Goal: Navigation & Orientation: Find specific page/section

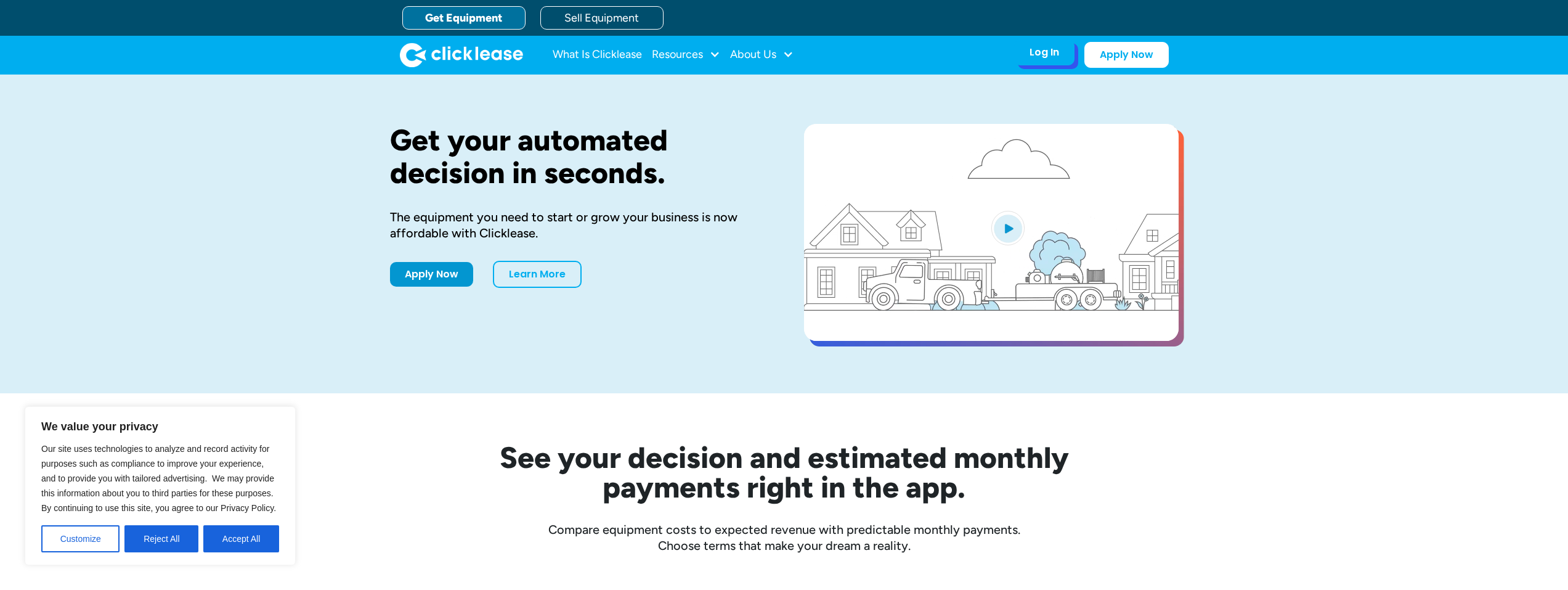
click at [1030, 62] on div "Log In Account login I use Clicklease to get my equipment Partner Portal I offe…" at bounding box center [1044, 52] width 60 height 26
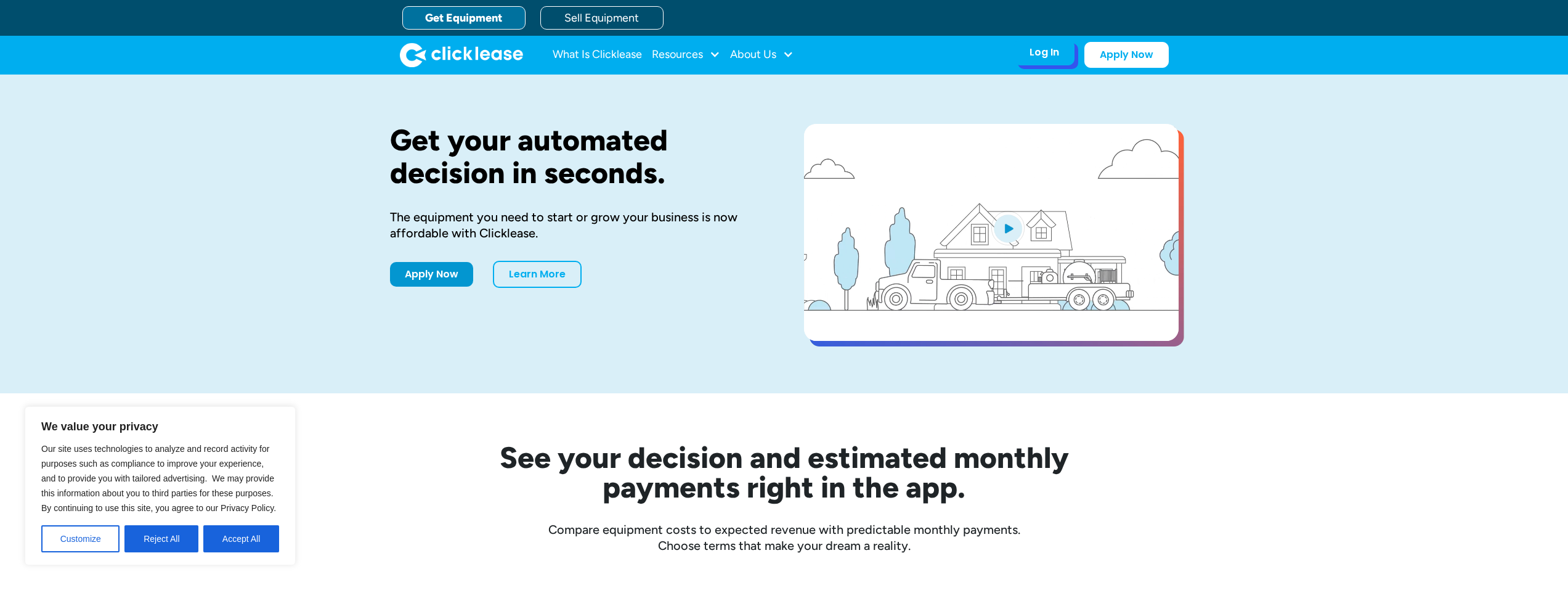
click at [1036, 60] on div "Log In Account login I use Clicklease to get my equipment Partner Portal I offe…" at bounding box center [1044, 52] width 60 height 26
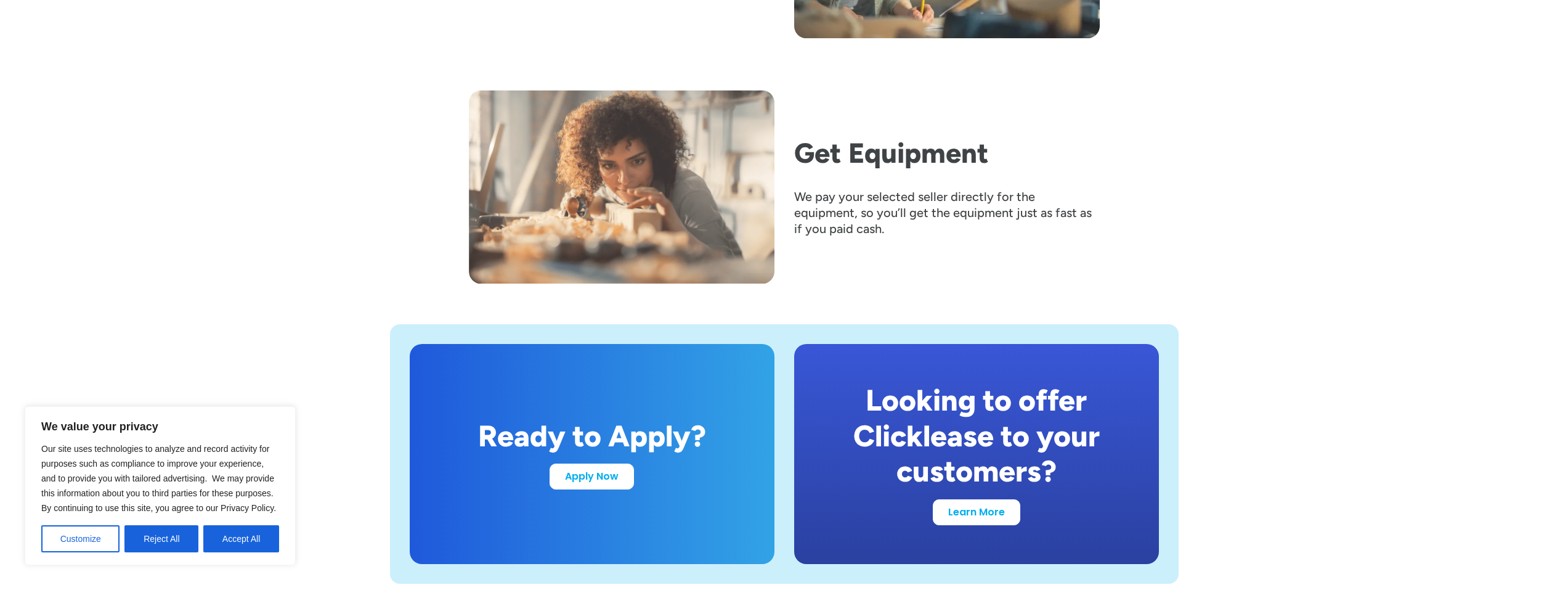
scroll to position [2281, 0]
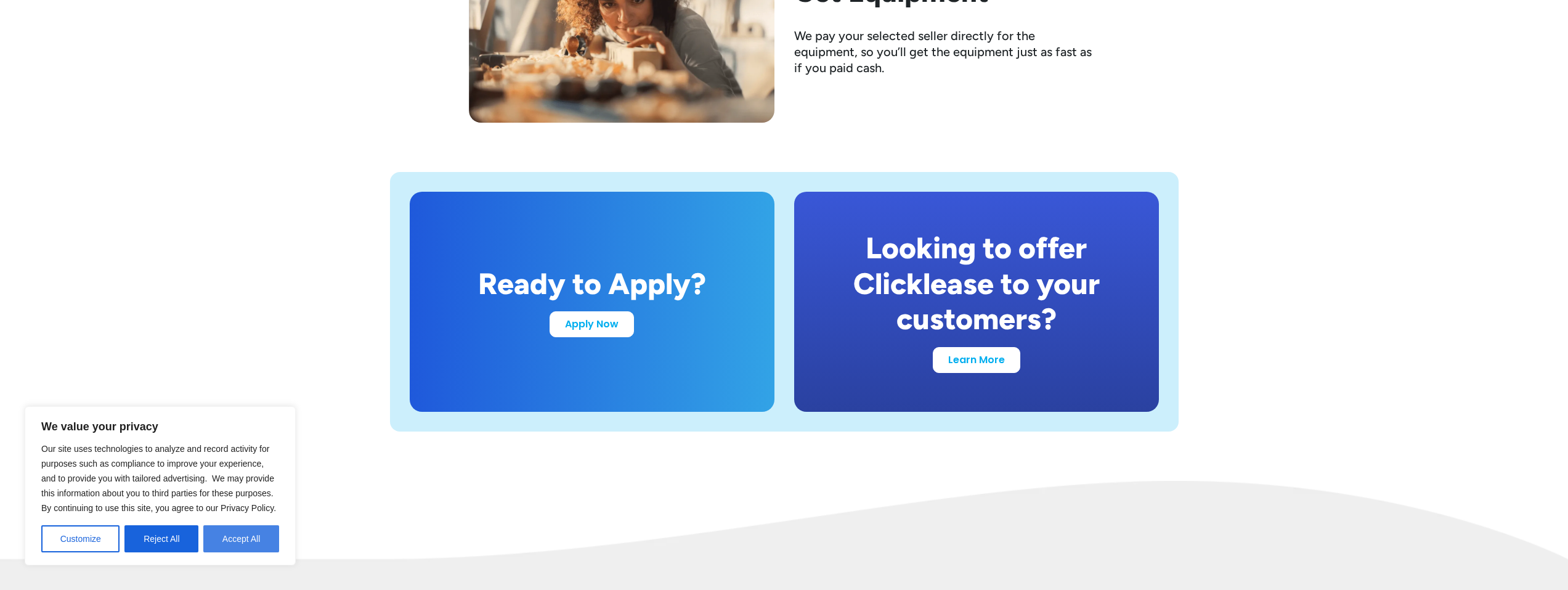
click at [262, 536] on button "Accept All" at bounding box center [241, 538] width 76 height 27
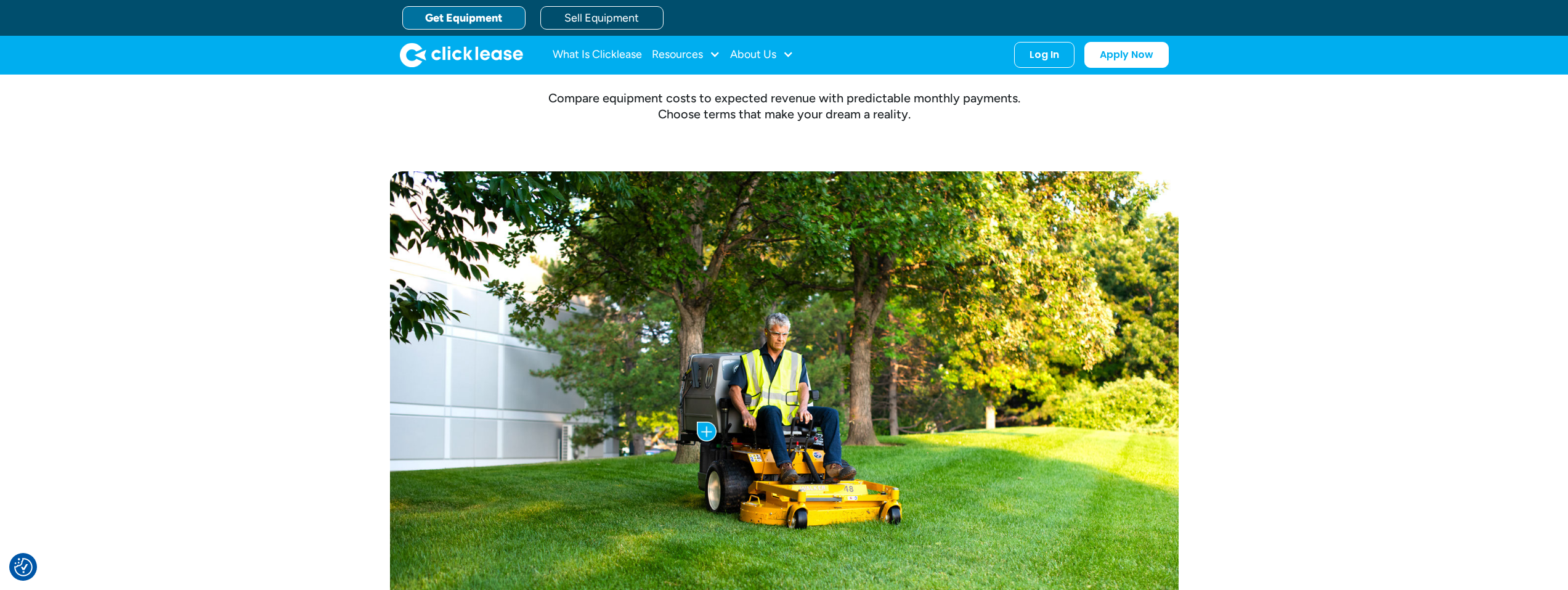
scroll to position [0, 0]
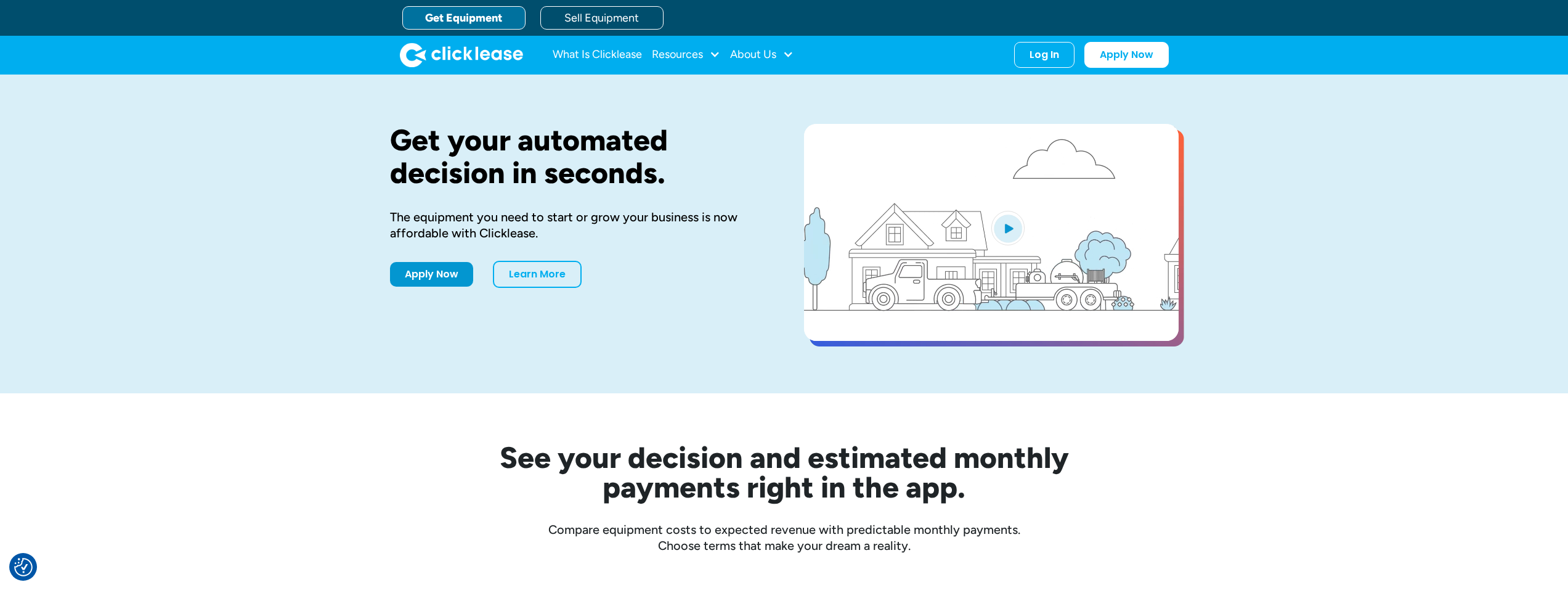
click at [1371, 311] on div "Get your automated decision in seconds. The equipment you need to start or grow…" at bounding box center [784, 234] width 1568 height 319
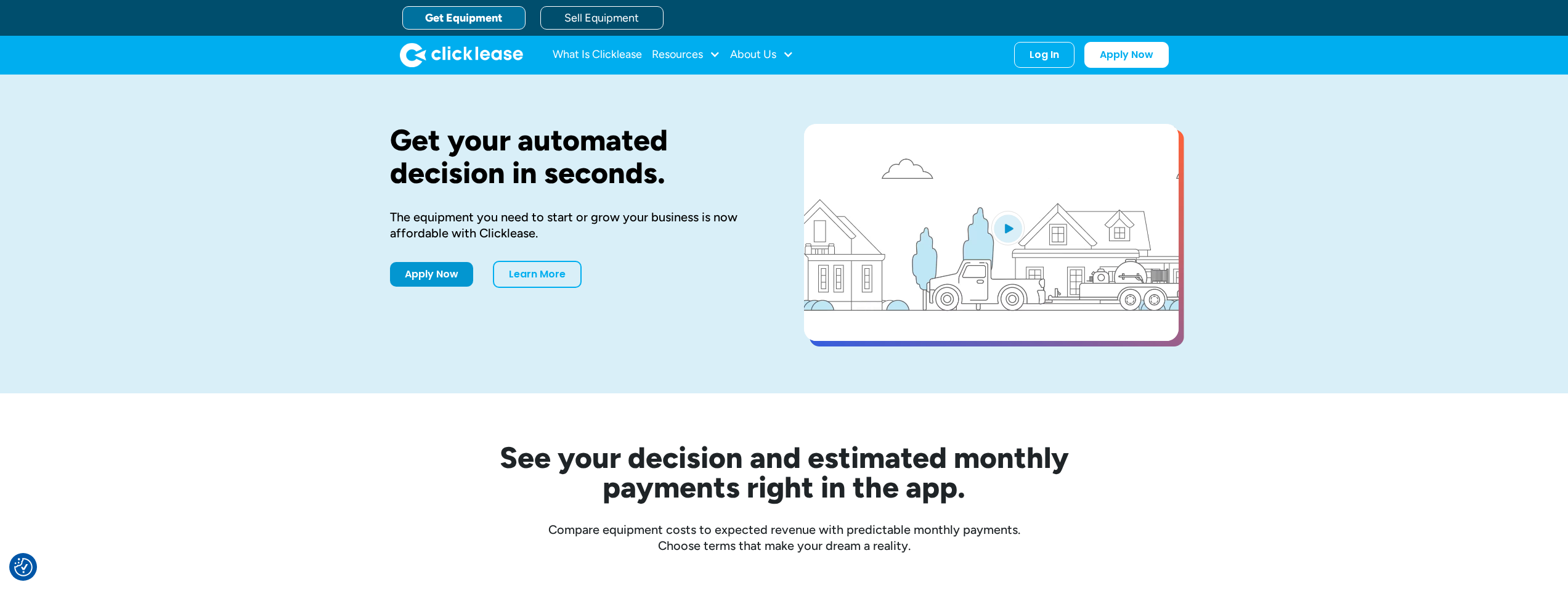
click at [1265, 132] on div "Get your automated decision in seconds. The equipment you need to start or grow…" at bounding box center [784, 234] width 1568 height 319
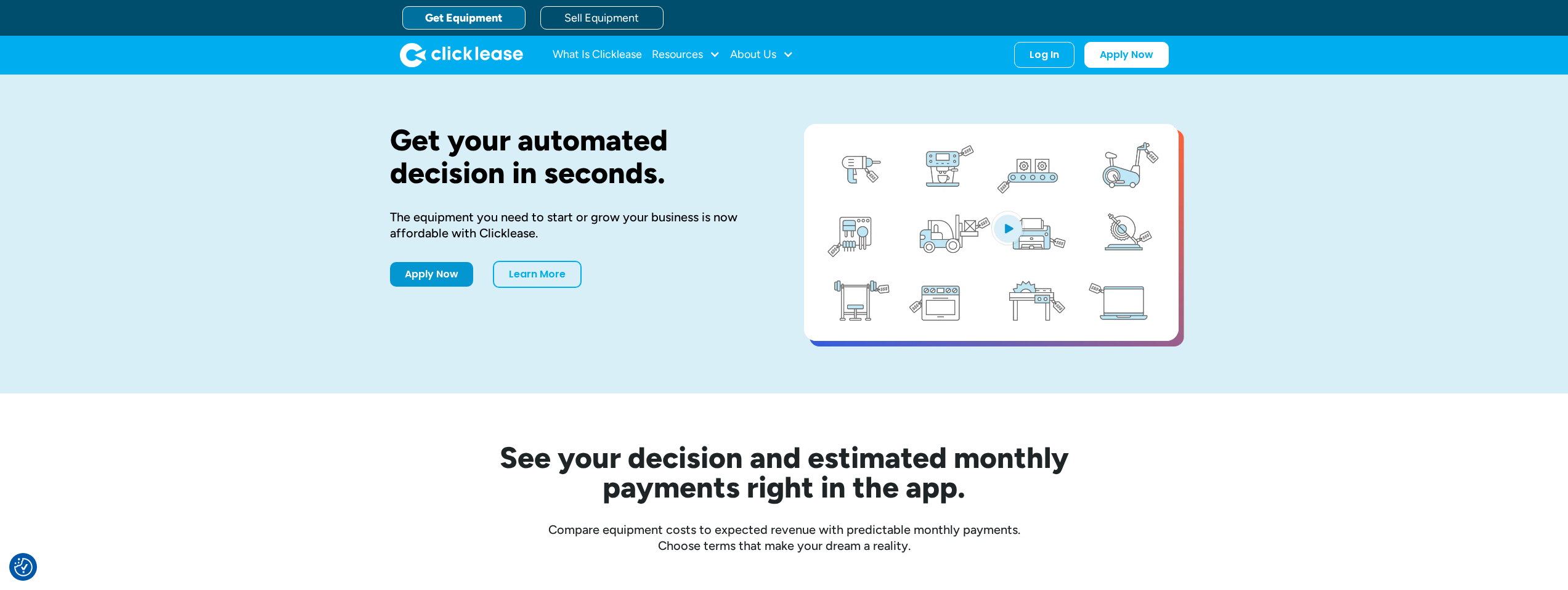
click at [1249, 110] on div "Get your automated decision in seconds. The equipment you need to start or grow…" at bounding box center [784, 234] width 1568 height 319
click at [1370, 152] on div "Get your automated decision in seconds. The equipment you need to start or grow…" at bounding box center [784, 234] width 1568 height 319
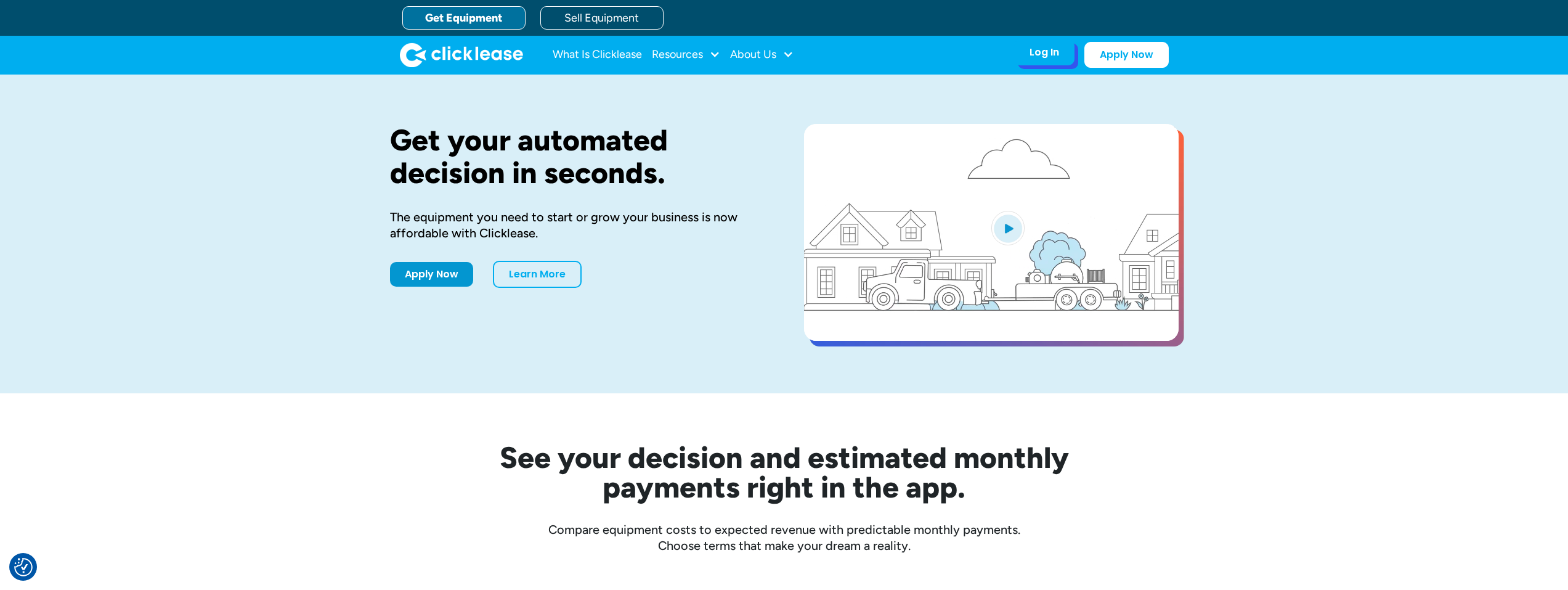
click at [1053, 62] on div "Log In Account login I use Clicklease to get my equipment Partner Portal I offe…" at bounding box center [1044, 52] width 60 height 26
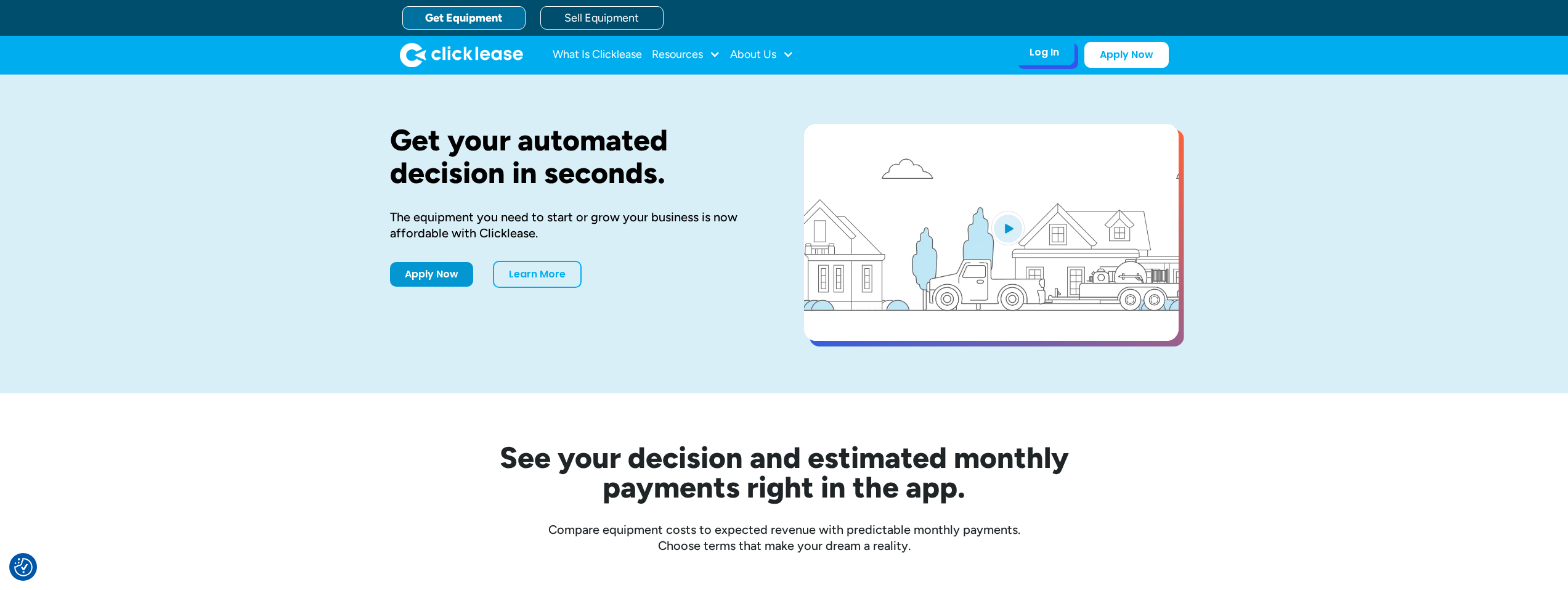
click at [1039, 51] on div "Log In" at bounding box center [1045, 52] width 30 height 12
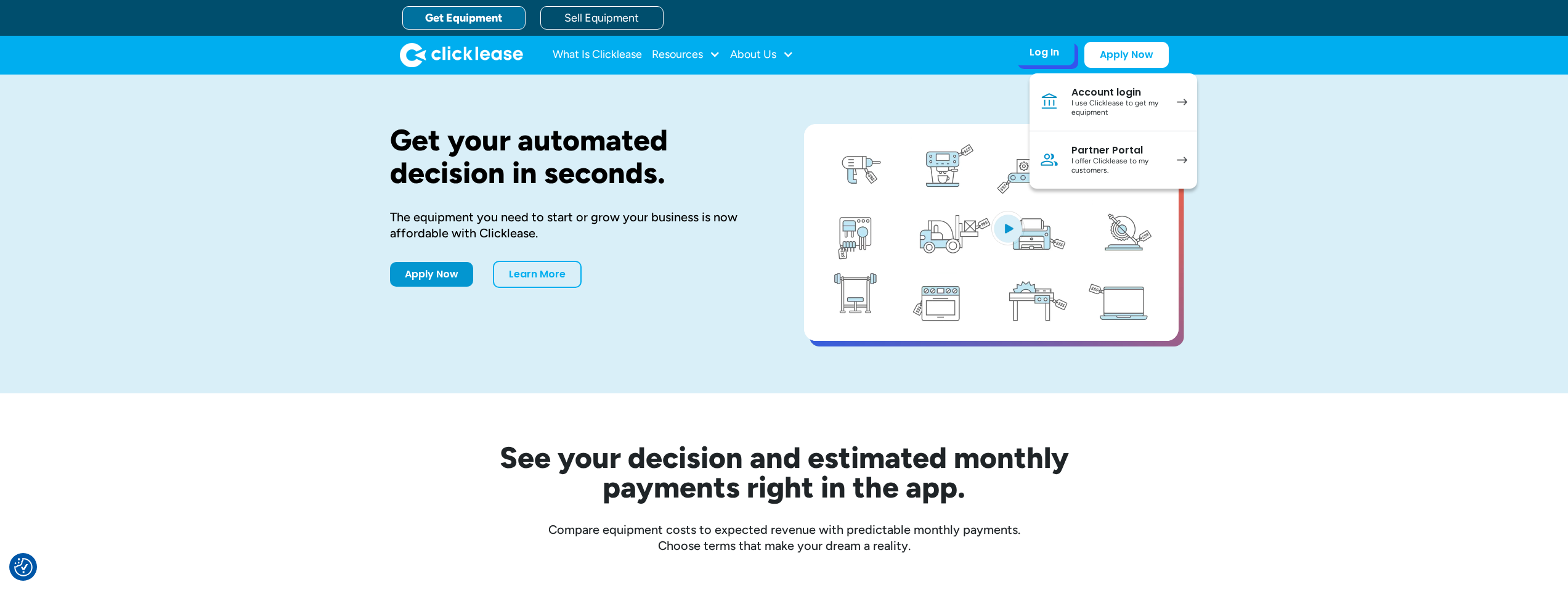
click at [1104, 175] on div "I offer Clicklease to my customers." at bounding box center [1117, 166] width 93 height 19
